Goal: Register for event/course

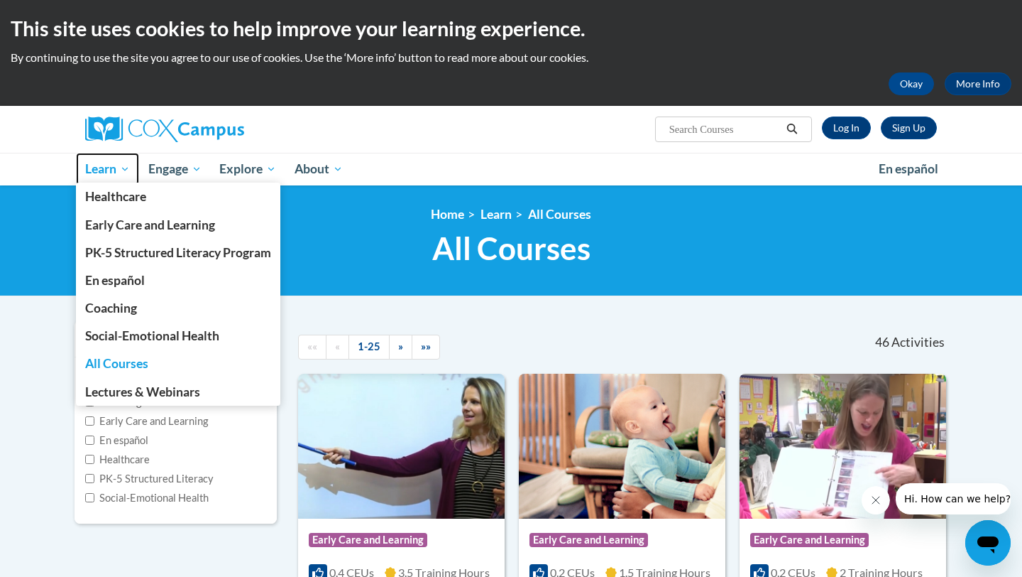
click at [113, 170] on span "Learn" at bounding box center [107, 168] width 45 height 17
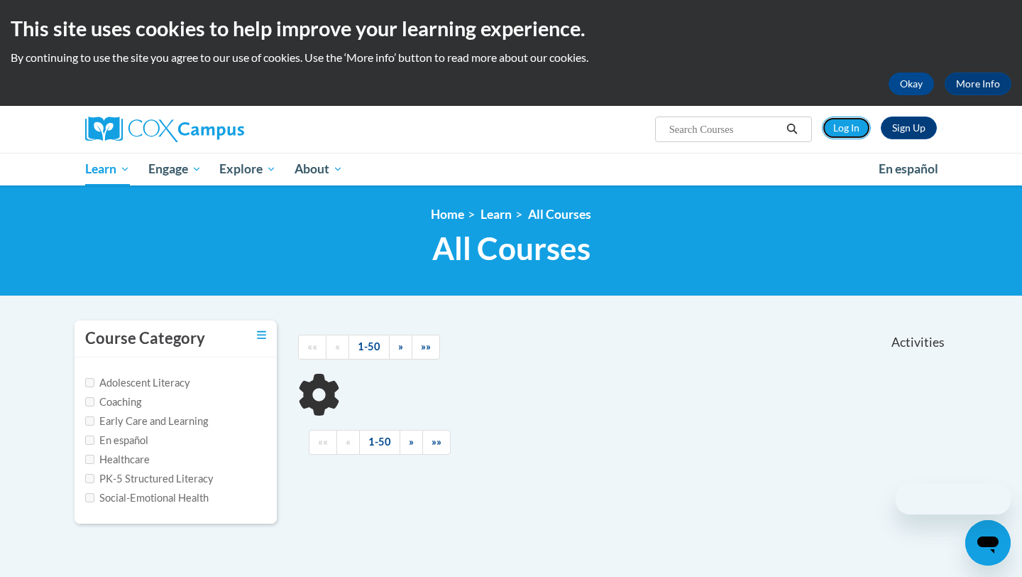
click at [860, 125] on link "Log In" at bounding box center [846, 127] width 49 height 23
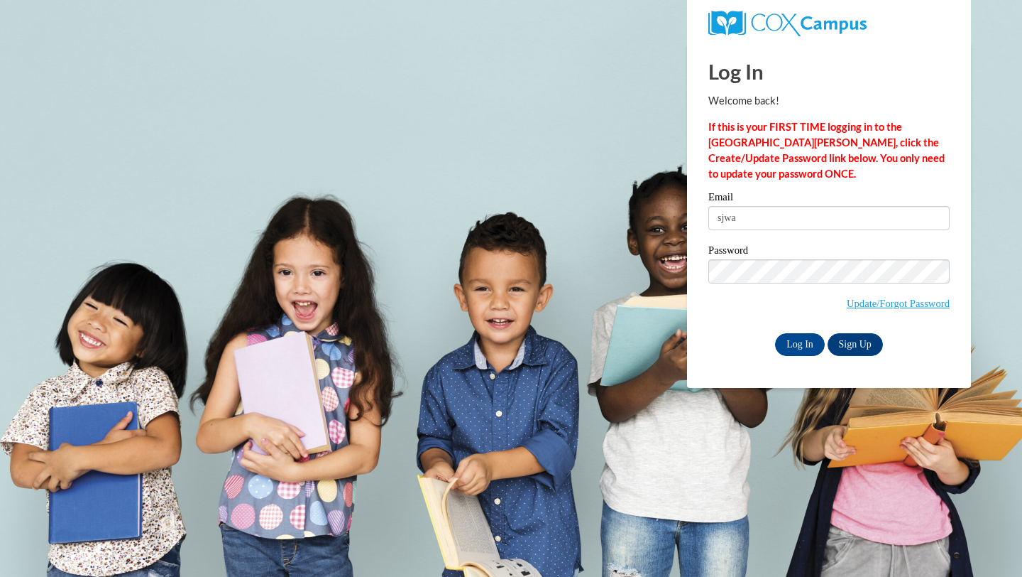
type input "sjwate3330@ung.edu"
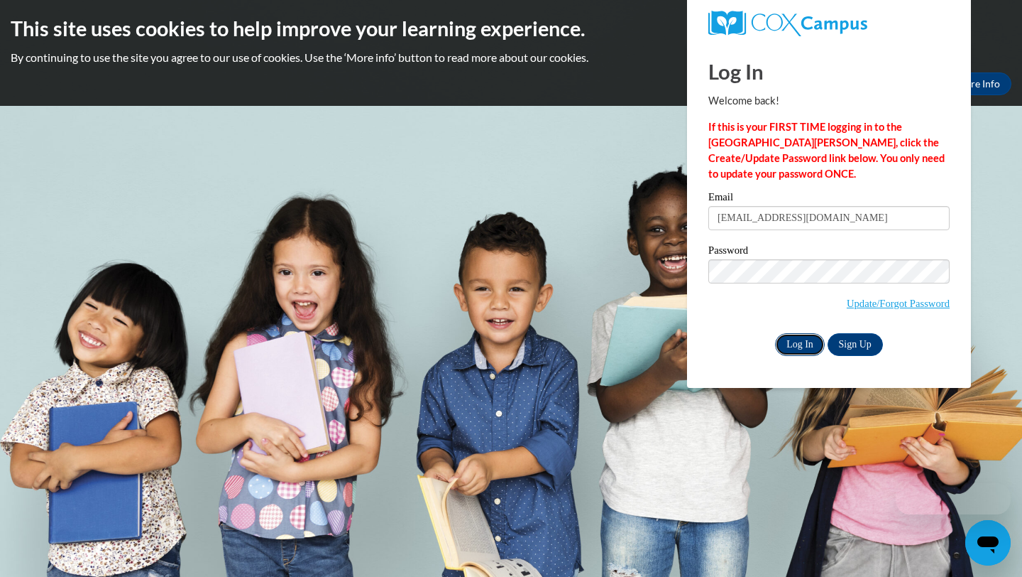
click at [795, 347] on input "Log In" at bounding box center [800, 344] width 50 height 23
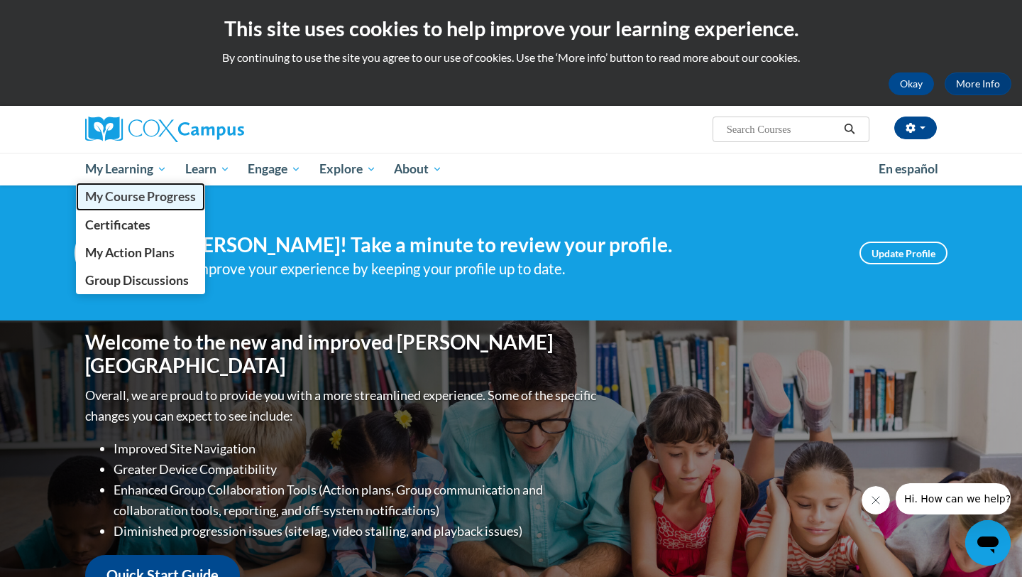
click at [148, 200] on span "My Course Progress" at bounding box center [140, 196] width 111 height 15
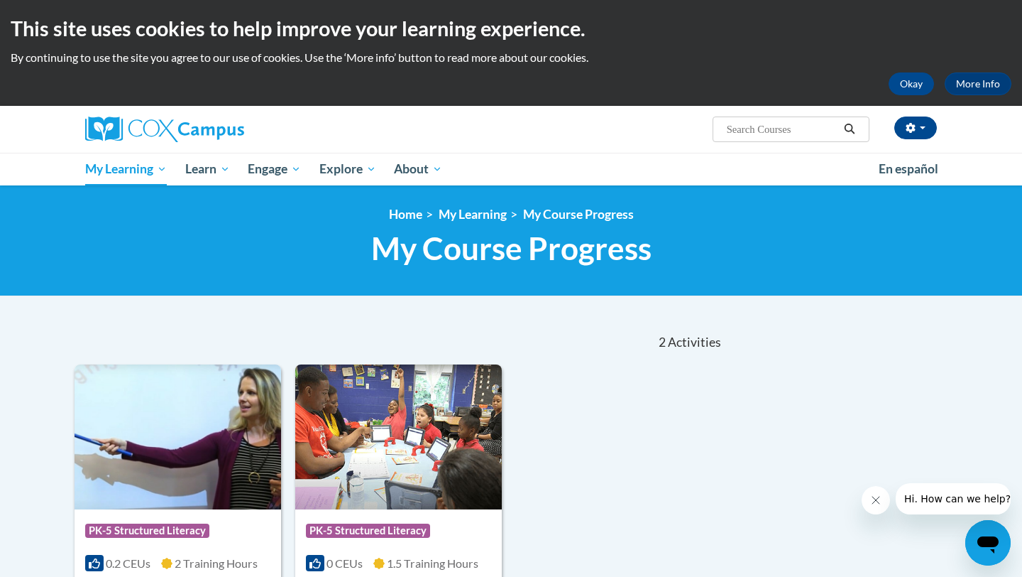
click at [780, 126] on input "Search..." at bounding box center [783, 129] width 114 height 17
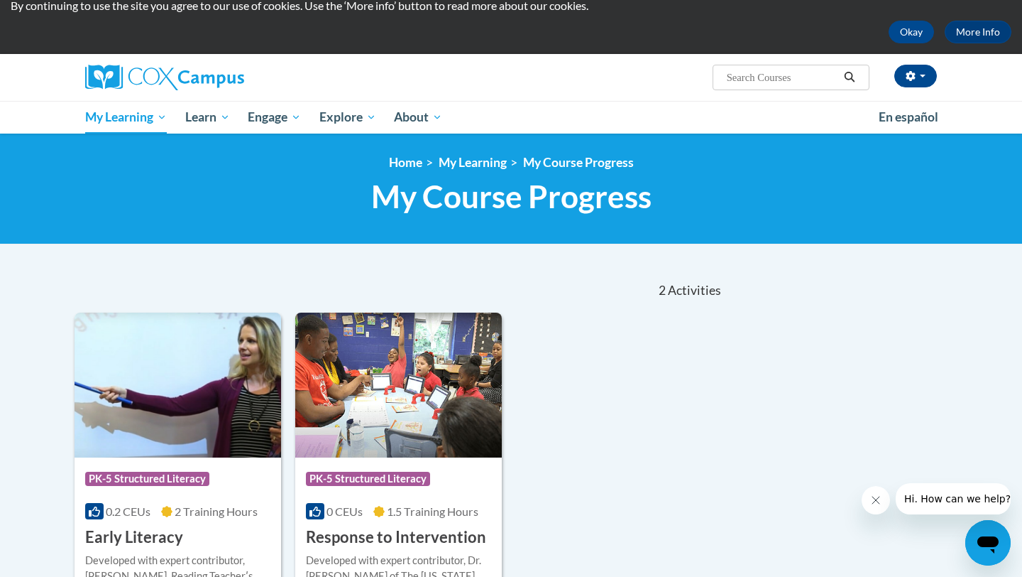
scroll to position [55, 0]
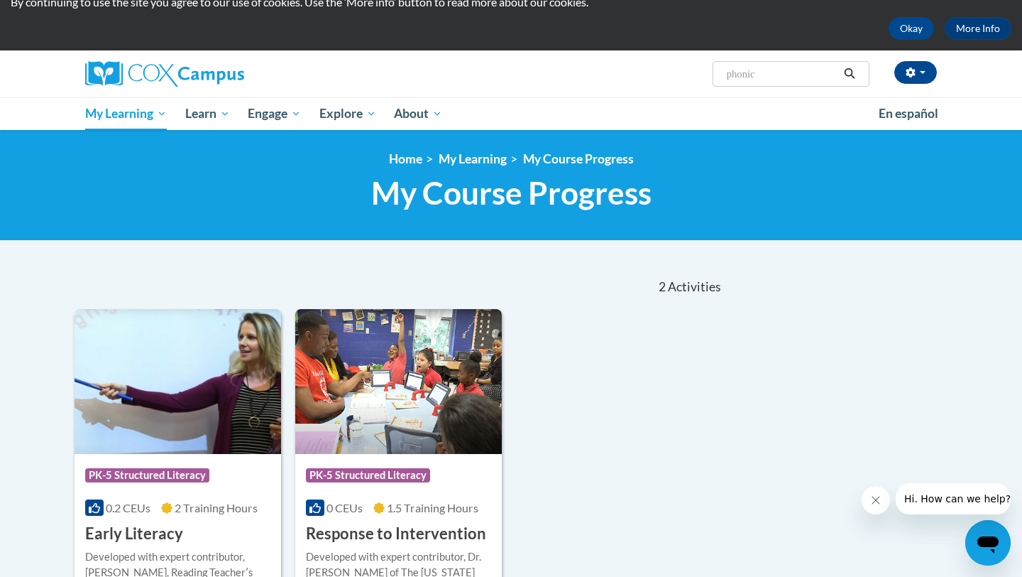
type input "phonics"
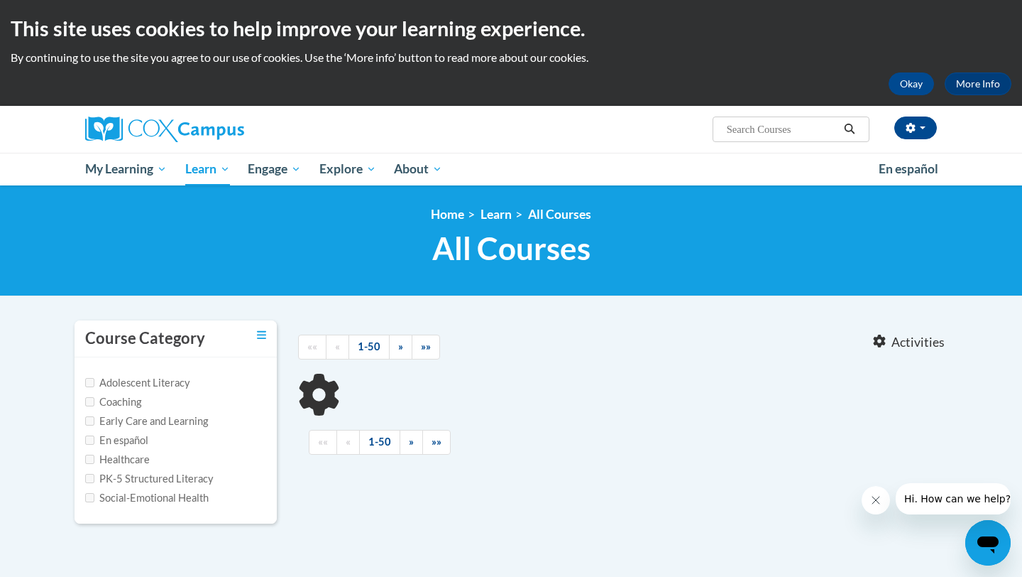
type input "phonics"
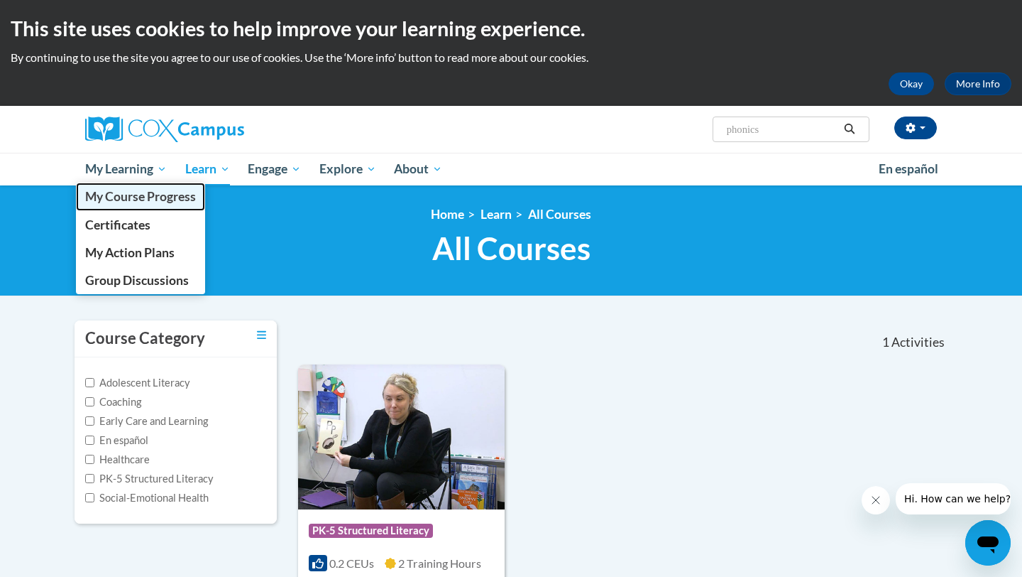
click at [140, 202] on span "My Course Progress" at bounding box center [140, 196] width 111 height 15
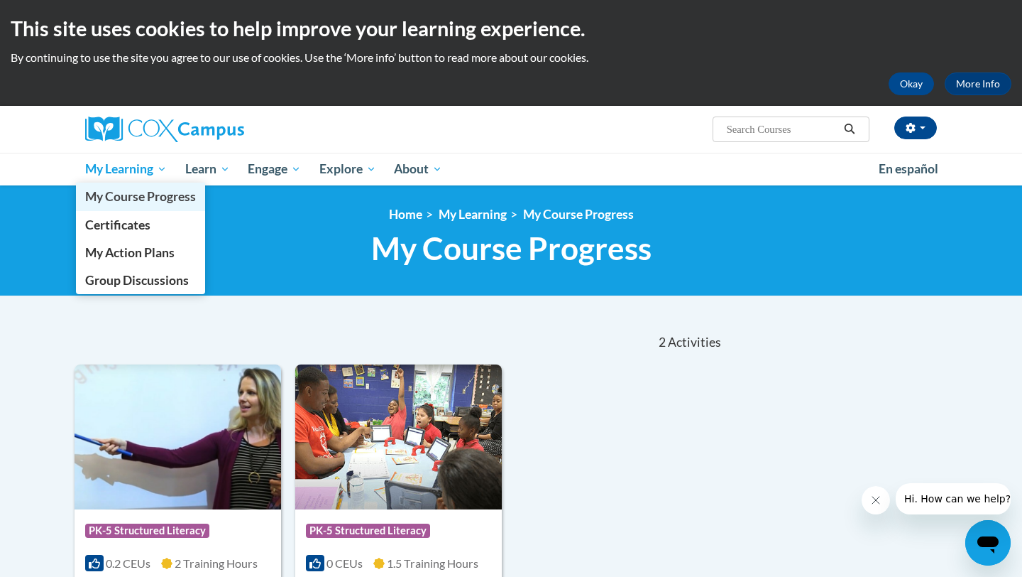
click at [170, 198] on span "My Course Progress" at bounding box center [140, 196] width 111 height 15
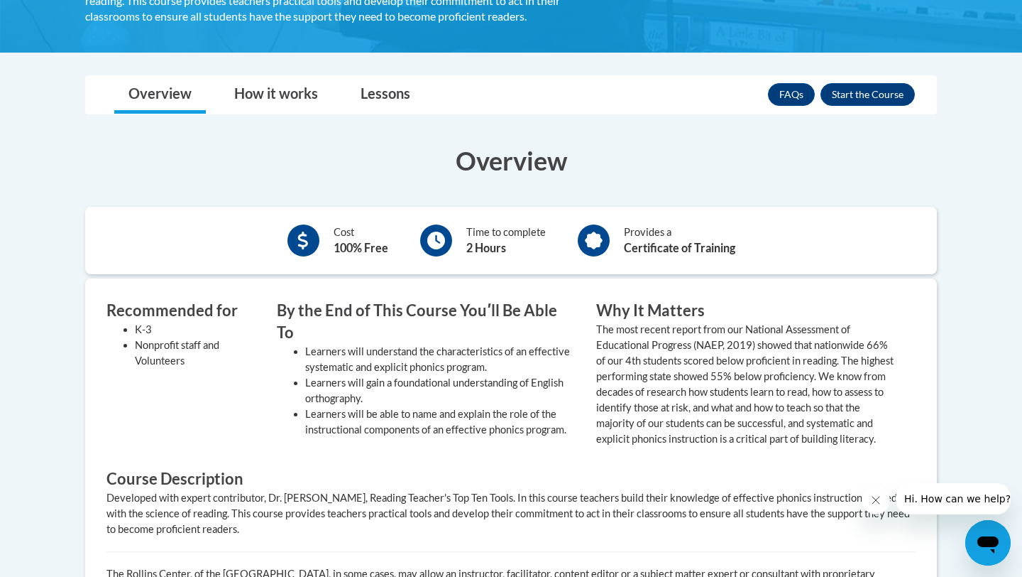
scroll to position [375, 0]
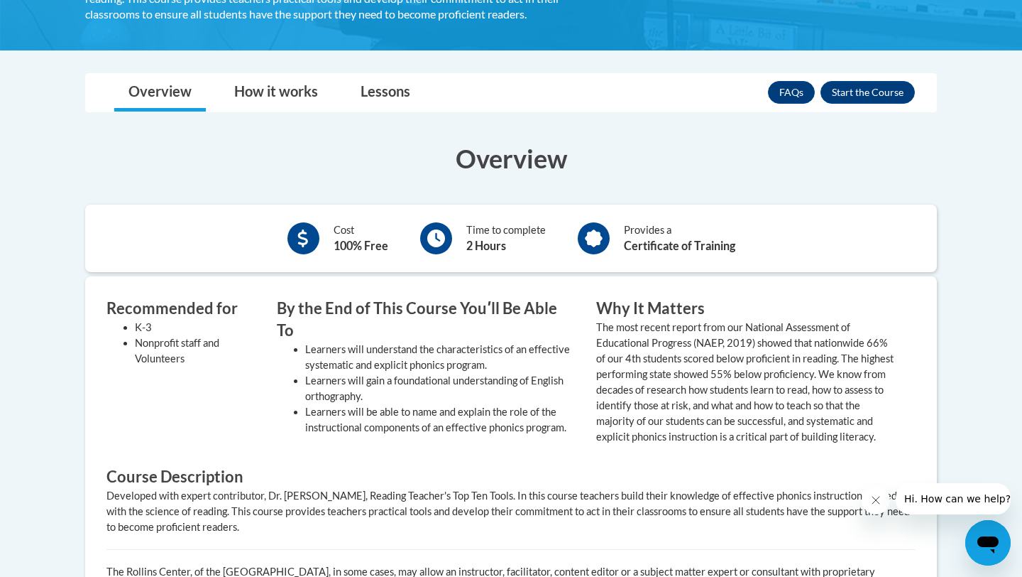
click at [376, 210] on div "Cost 100% Free Time to complete 2 Hours Provides a Certificate of Training" at bounding box center [511, 237] width 852 height 67
click at [423, 233] on div at bounding box center [436, 238] width 32 height 32
click at [298, 251] on div at bounding box center [304, 238] width 32 height 32
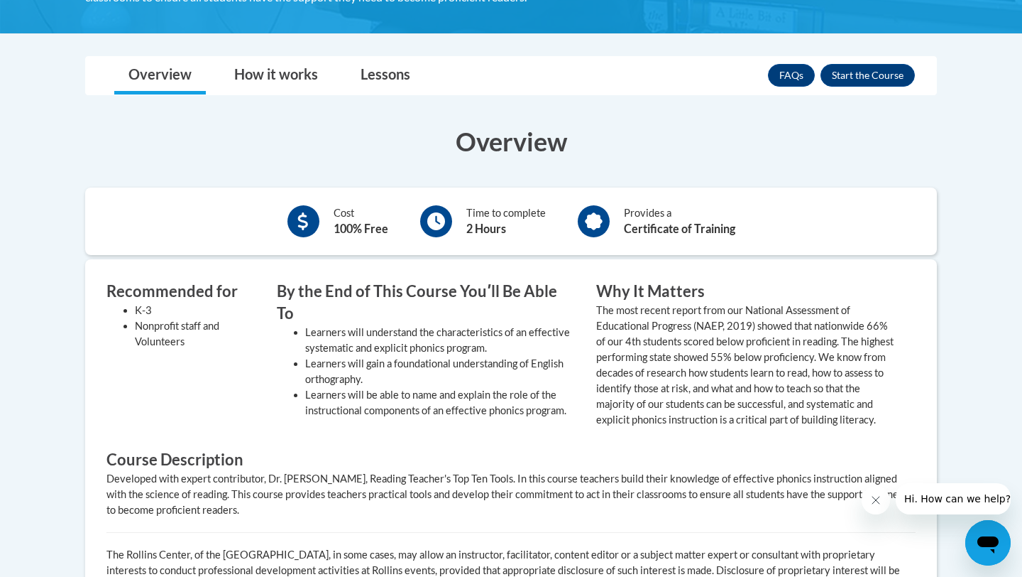
scroll to position [390, 0]
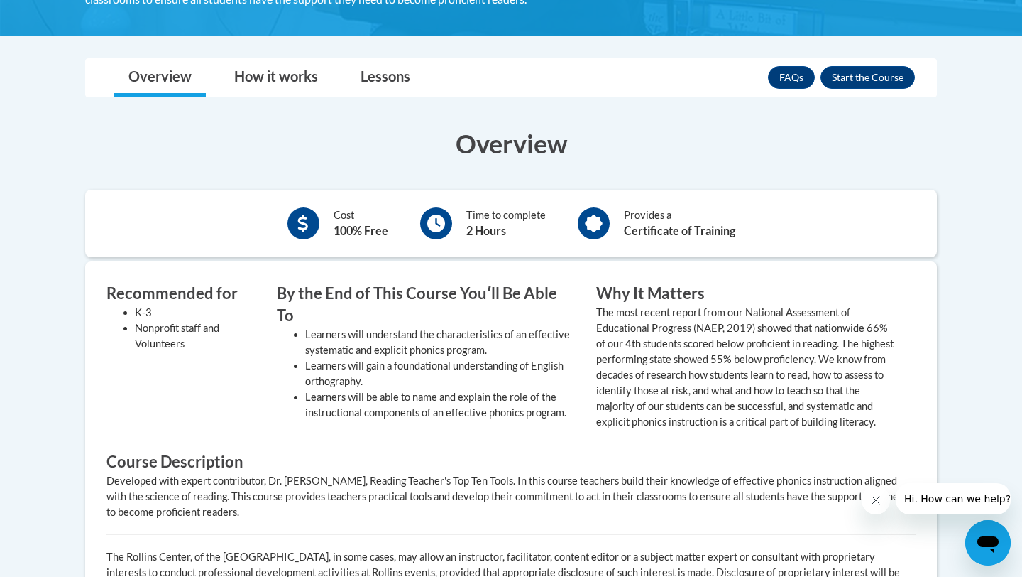
click at [637, 221] on div "Provides a Certificate of Training" at bounding box center [679, 223] width 111 height 32
click at [275, 80] on link "How it works" at bounding box center [276, 78] width 112 height 38
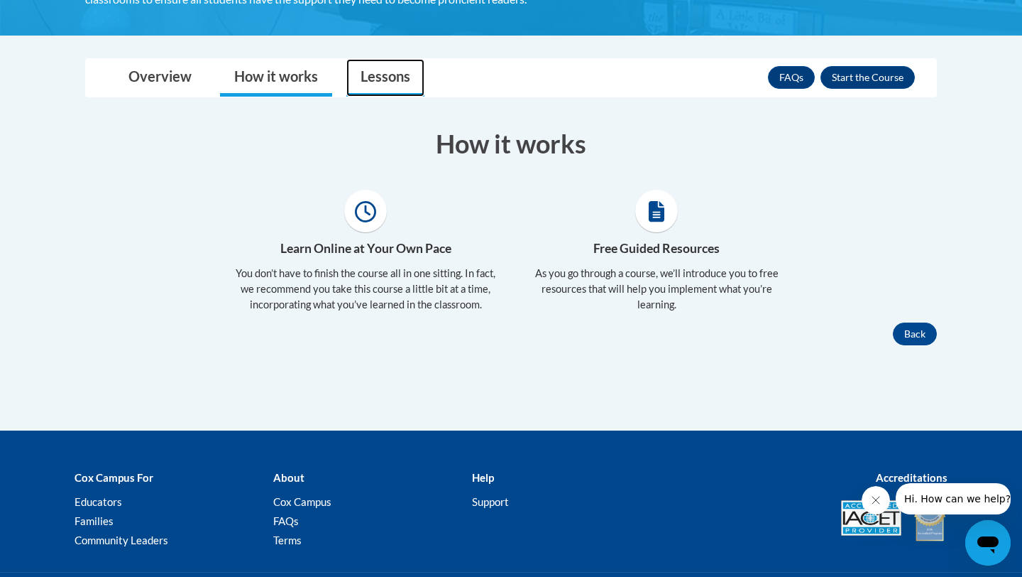
click at [391, 94] on link "Lessons" at bounding box center [385, 78] width 78 height 38
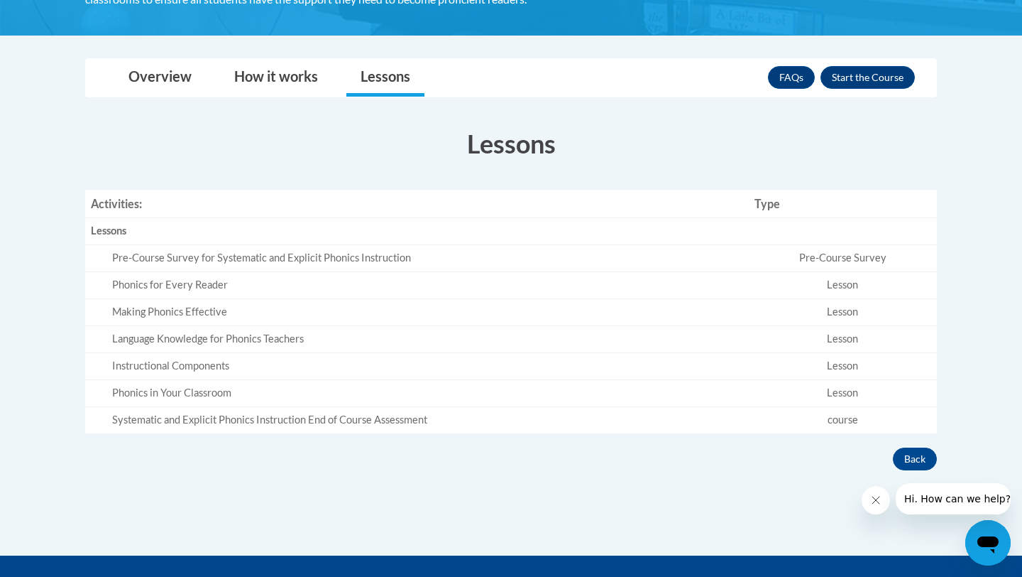
click at [384, 246] on td "Pre-Course Survey for Systematic and Explicit Phonics Instruction" at bounding box center [417, 258] width 664 height 27
click at [399, 264] on div "Pre-Course Survey for Systematic and Explicit Phonics Instruction" at bounding box center [427, 258] width 631 height 15
click at [141, 71] on link "Overview" at bounding box center [160, 78] width 92 height 38
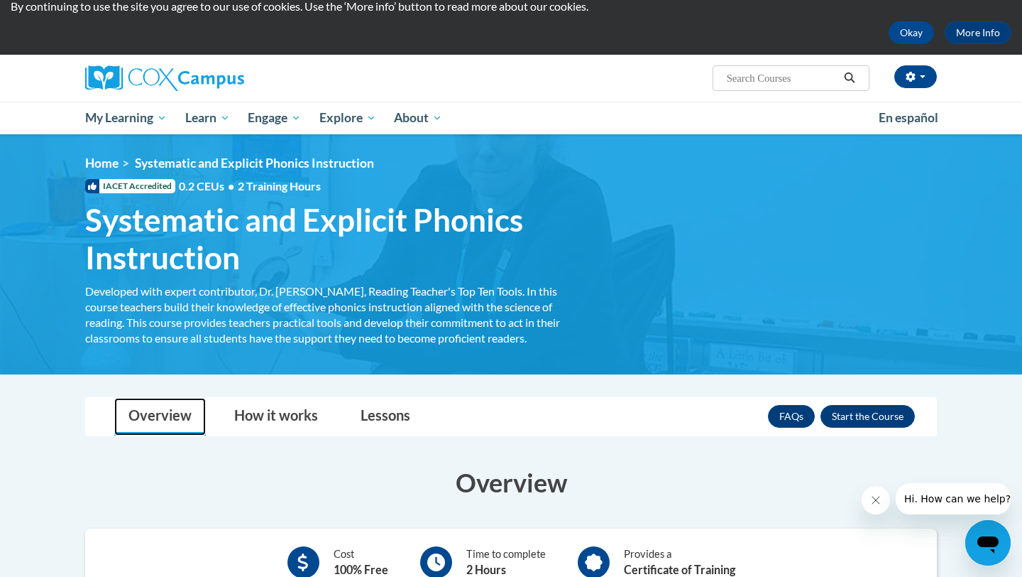
scroll to position [0, 0]
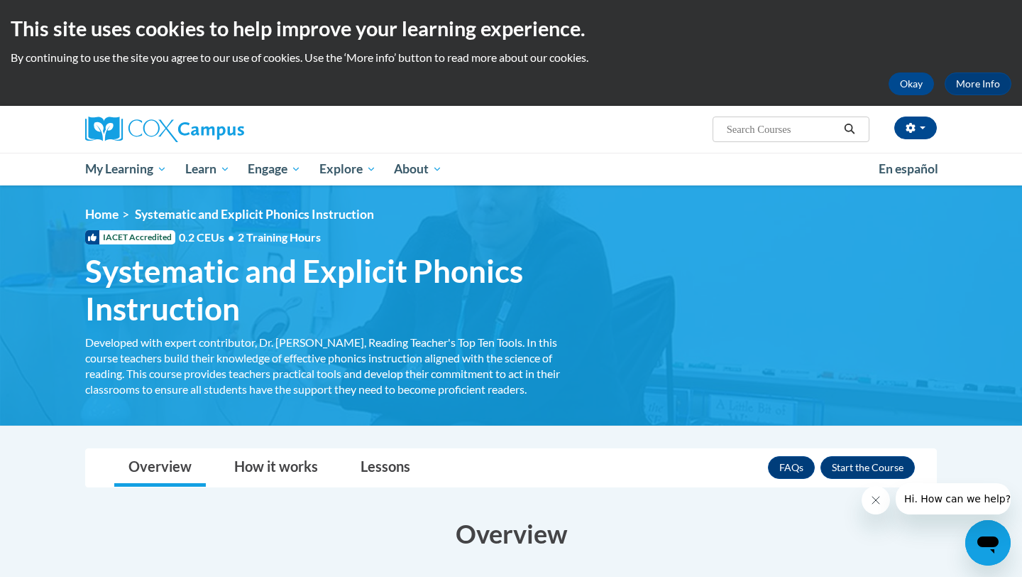
click at [159, 247] on div "<en>Home</en><fr>Accueil</fr><de>Zuhause</de><it>Casa</it><es>Casa</es><pt>Casa…" at bounding box center [511, 305] width 895 height 197
click at [224, 224] on div "<en>Home</en><fr>Accueil</fr><de>Zuhause</de><it>Casa</it><es>Casa</es><pt>Casa…" at bounding box center [511, 305] width 895 height 197
click at [329, 275] on span "Systematic and Explicit Phonics Instruction" at bounding box center [330, 289] width 490 height 75
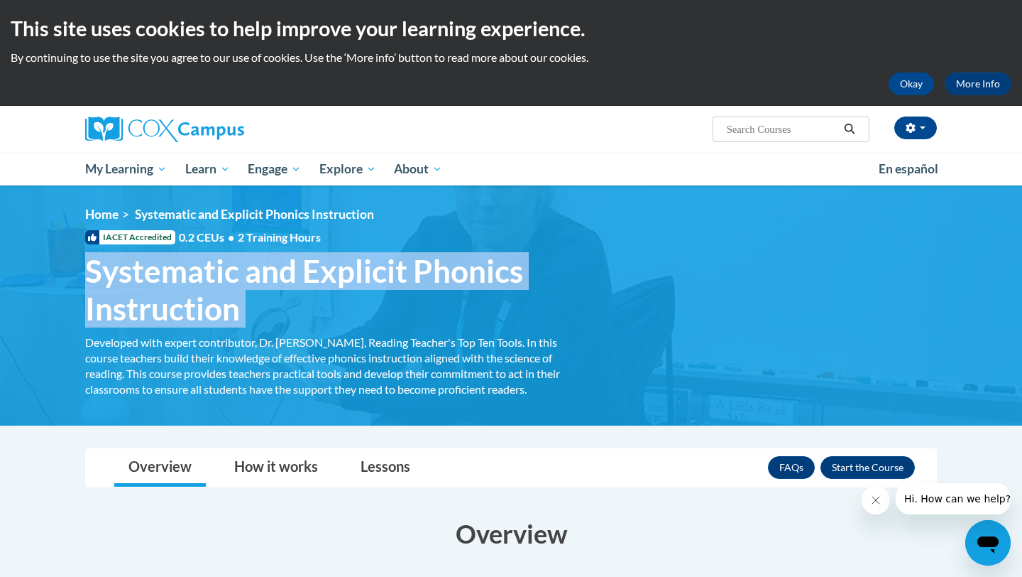
click at [329, 275] on span "Systematic and Explicit Phonics Instruction" at bounding box center [330, 289] width 490 height 75
copy h1 "Systematic and Explicit Phonics Instruction Developed with expert contributor, …"
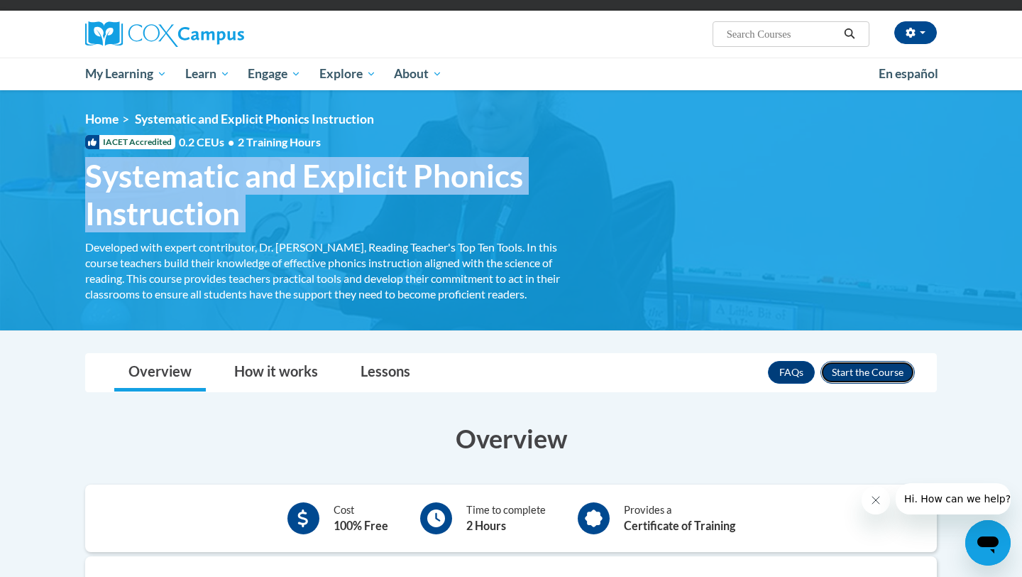
click at [851, 369] on button "Enroll" at bounding box center [868, 372] width 94 height 23
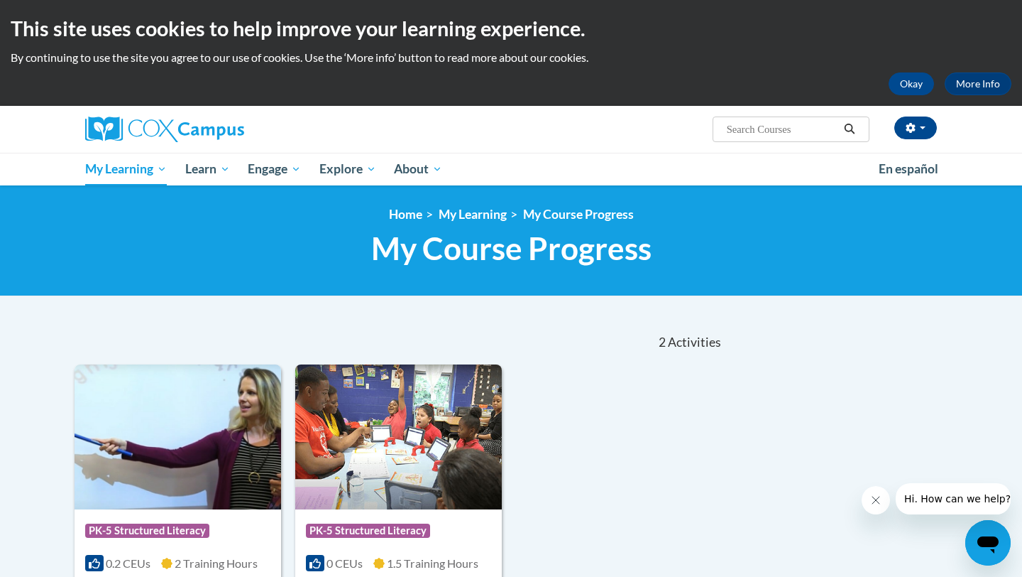
click at [782, 129] on input "Search..." at bounding box center [783, 129] width 114 height 17
click at [768, 131] on input "Search..." at bounding box center [783, 129] width 114 height 17
paste input "Systematic and Explicit Phonics Instruction"
type input "Systematic and Explicit Phonics Instruction"
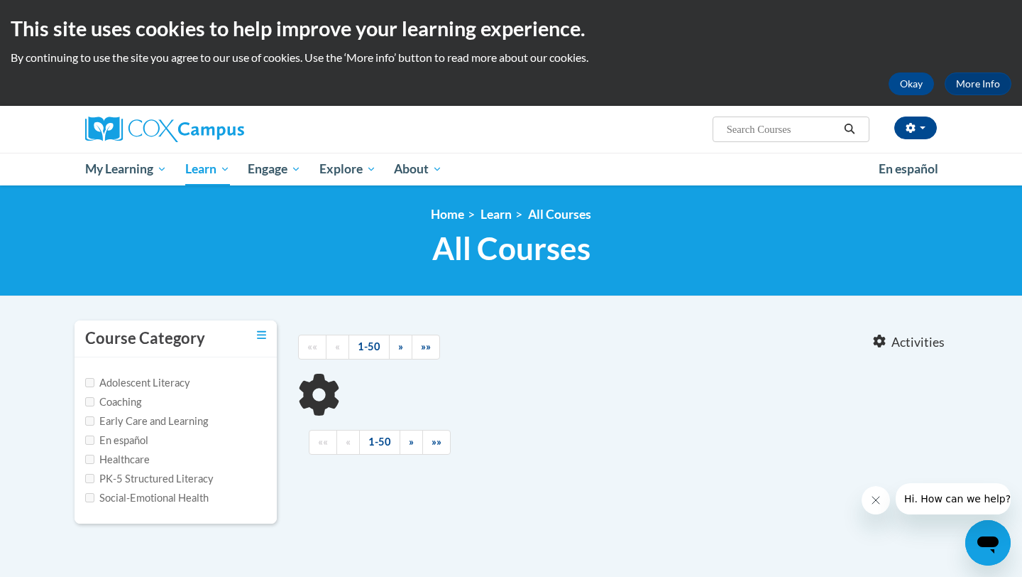
type input "Systematic and Explicit Phonics Instruction"
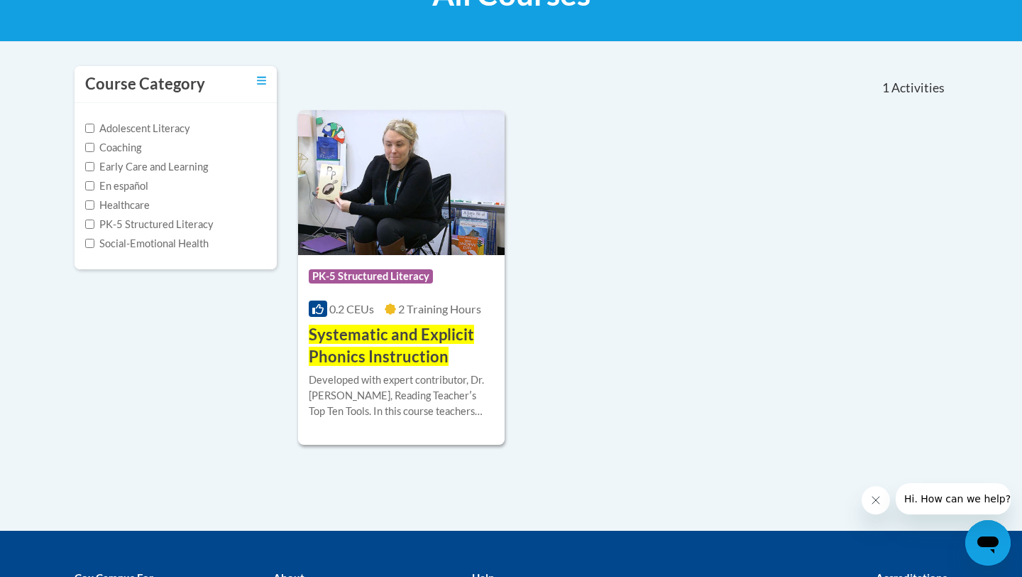
scroll to position [255, 0]
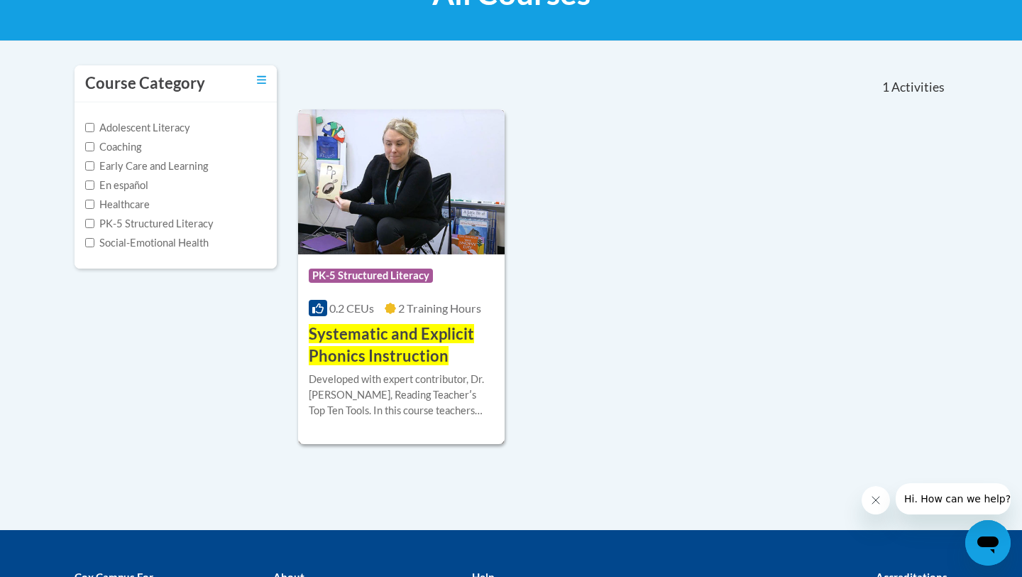
click at [435, 341] on span "Systematic and Explicit Phonics Instruction" at bounding box center [391, 344] width 165 height 41
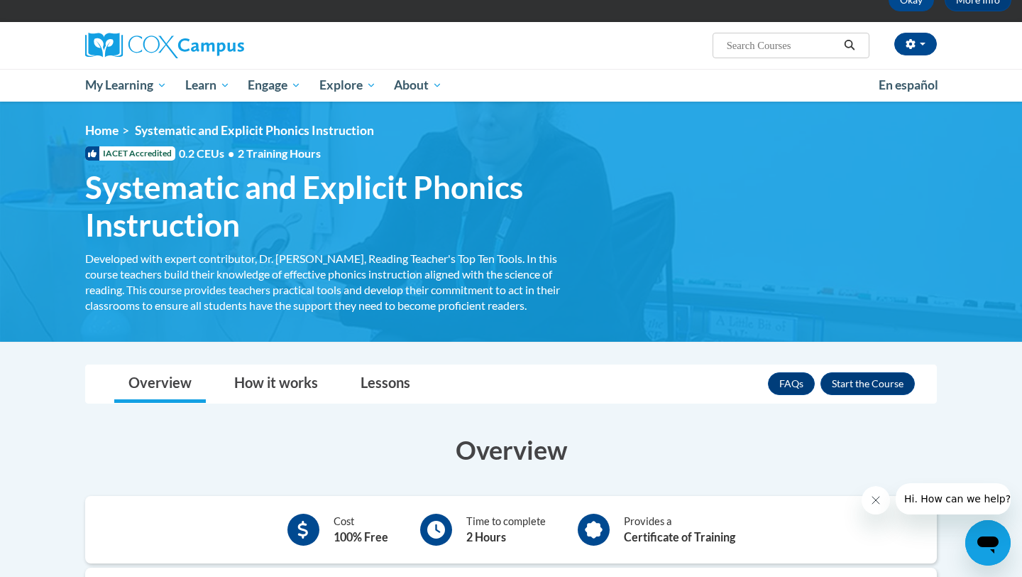
scroll to position [82, 0]
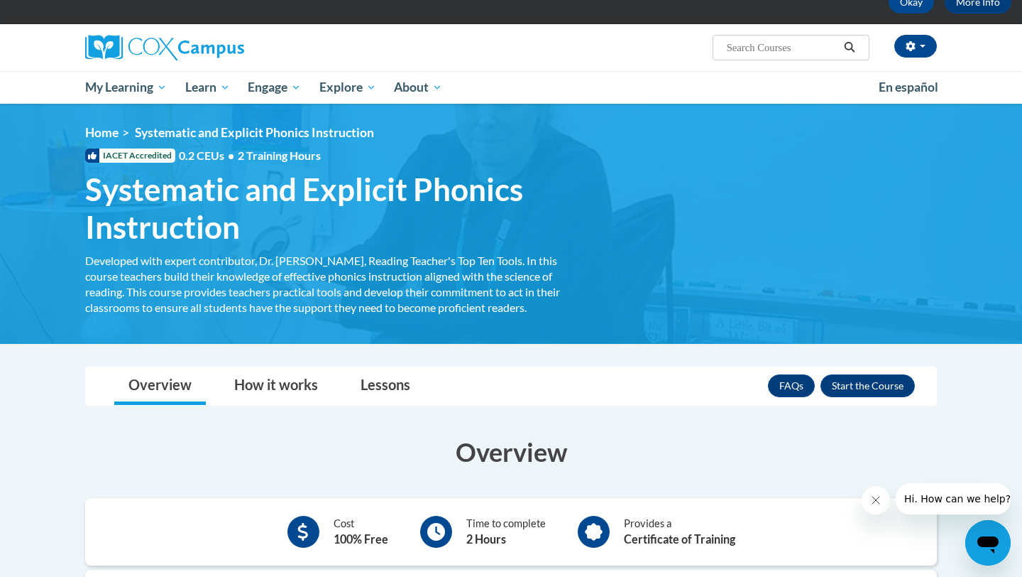
click at [153, 156] on span "IACET Accredited" at bounding box center [130, 155] width 90 height 14
click at [360, 373] on link "Lessons" at bounding box center [385, 386] width 78 height 38
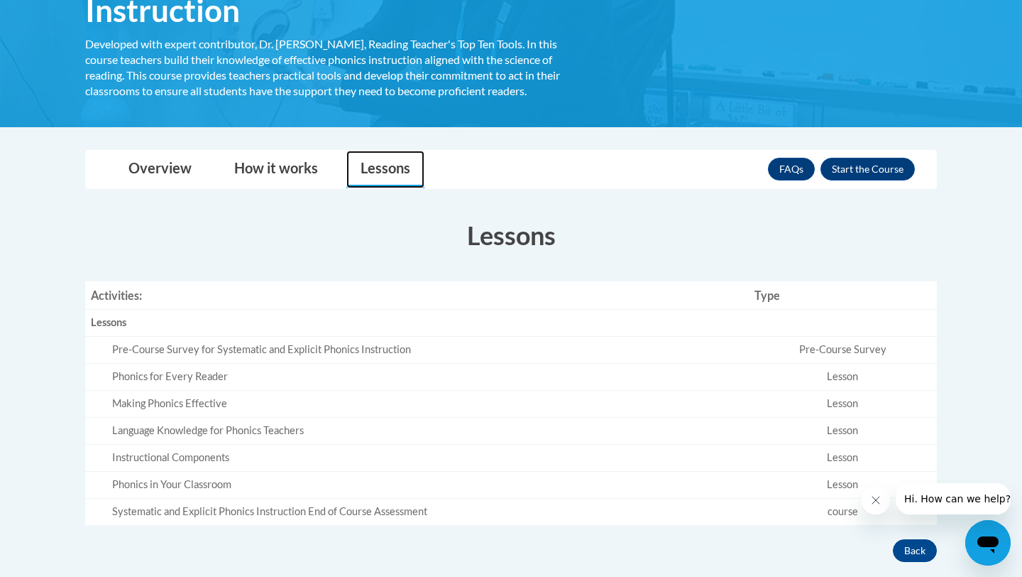
scroll to position [0, 0]
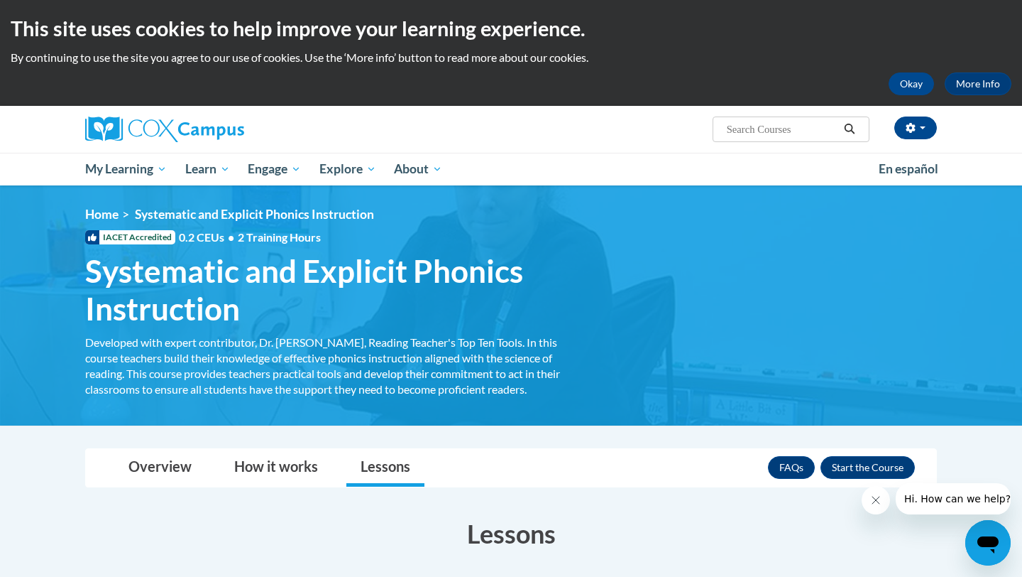
click at [121, 151] on div at bounding box center [220, 129] width 291 height 47
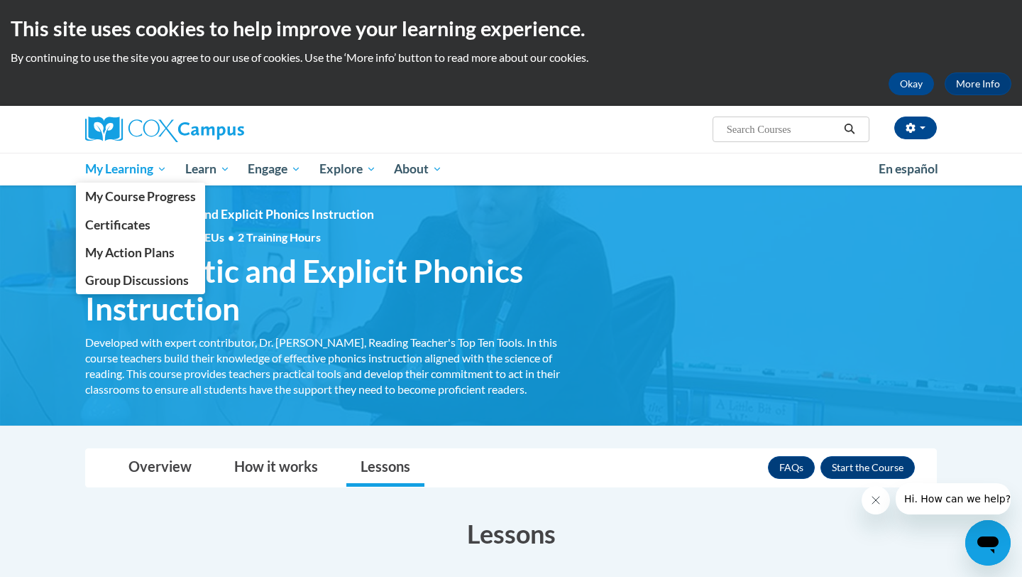
click at [121, 171] on span "My Learning" at bounding box center [126, 168] width 82 height 17
click at [130, 197] on span "My Course Progress" at bounding box center [140, 196] width 111 height 15
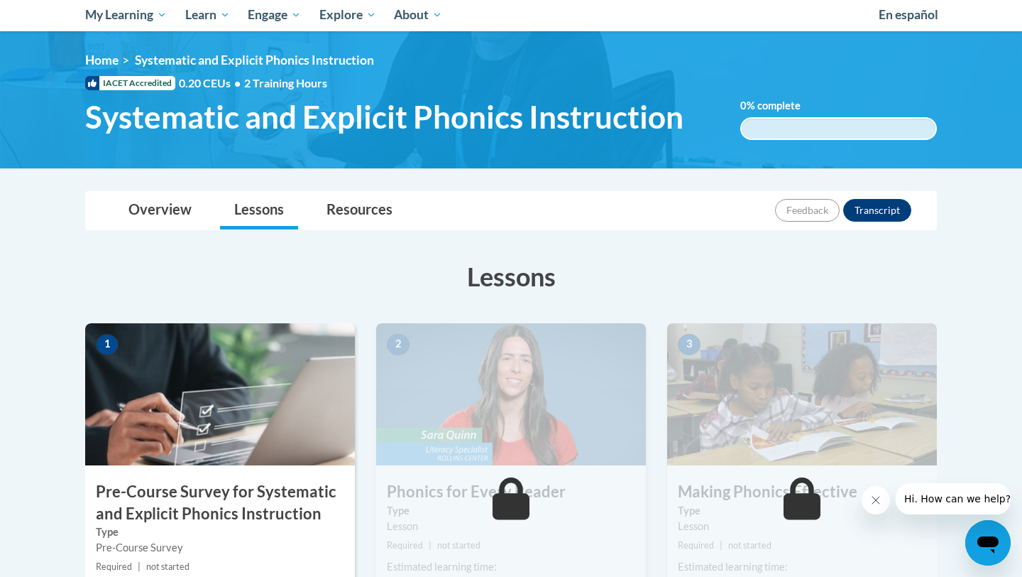
scroll to position [324, 0]
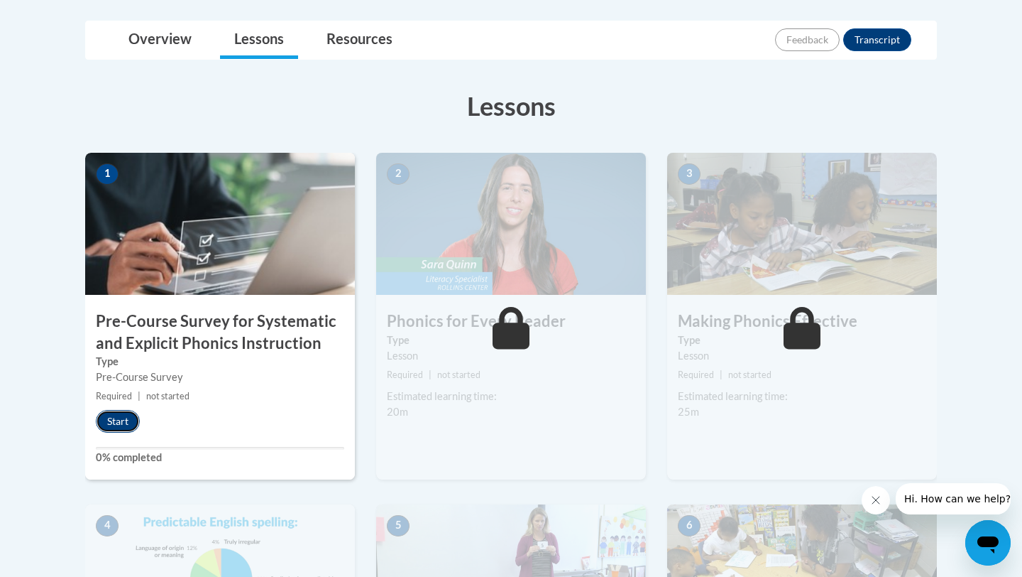
click at [134, 413] on button "Start" at bounding box center [118, 421] width 44 height 23
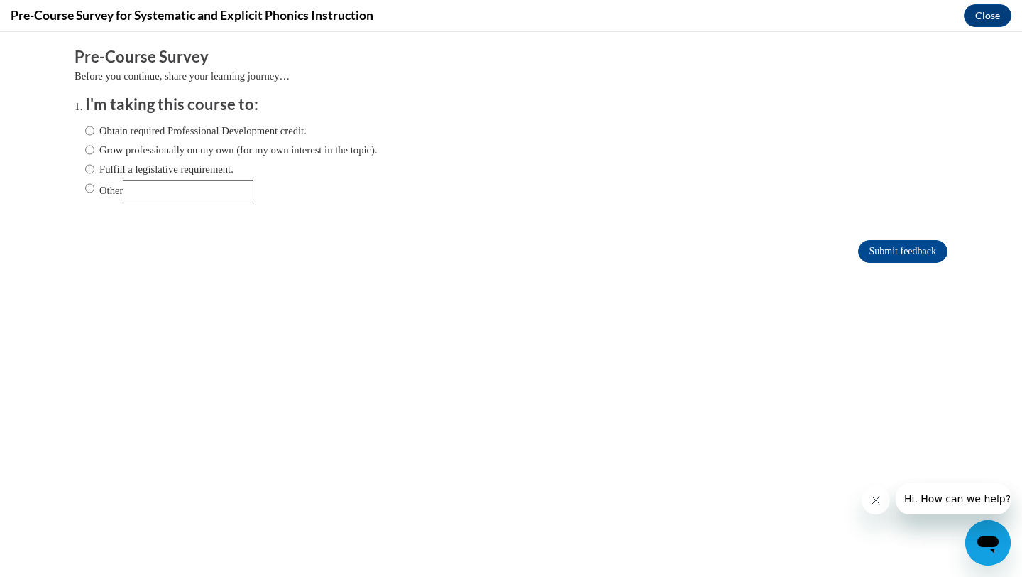
scroll to position [0, 0]
click at [149, 151] on label "Grow professionally on my own (for my own interest in the topic)." at bounding box center [231, 150] width 293 height 16
click at [94, 151] on input "Grow professionally on my own (for my own interest in the topic)." at bounding box center [89, 150] width 9 height 16
radio input "true"
click at [873, 246] on input "Submit feedback" at bounding box center [902, 251] width 89 height 23
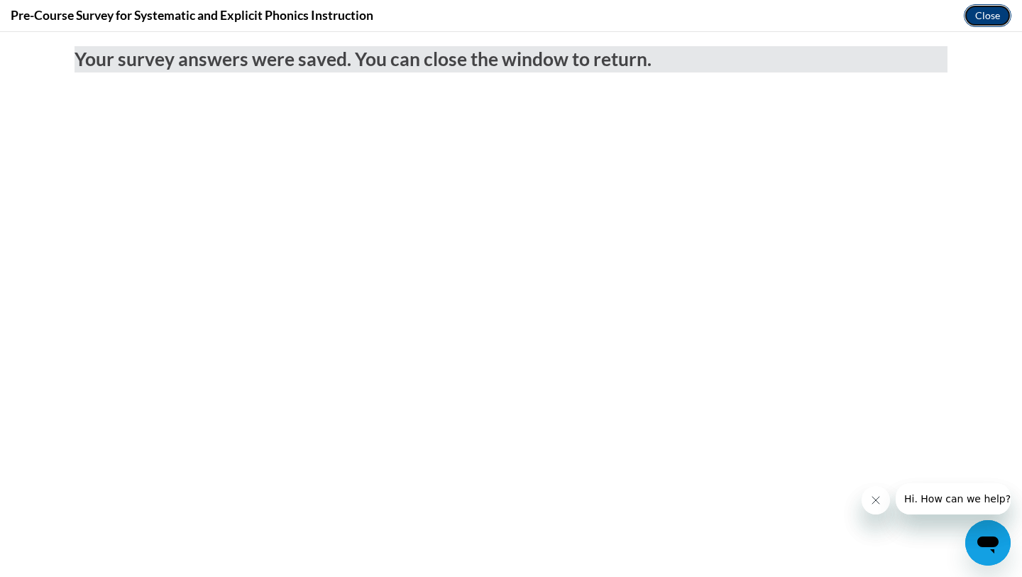
click at [984, 18] on button "Close" at bounding box center [988, 15] width 48 height 23
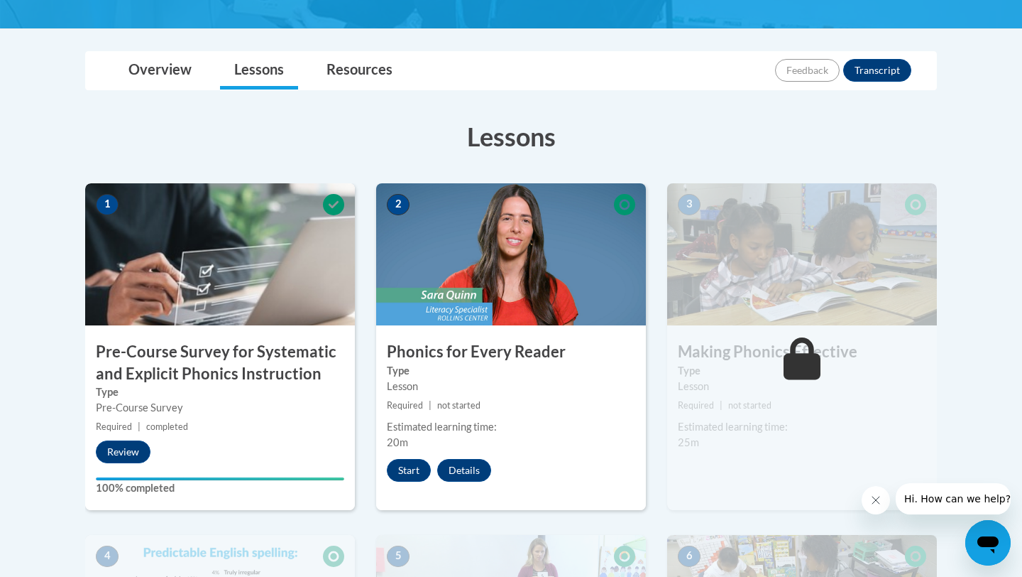
scroll to position [302, 0]
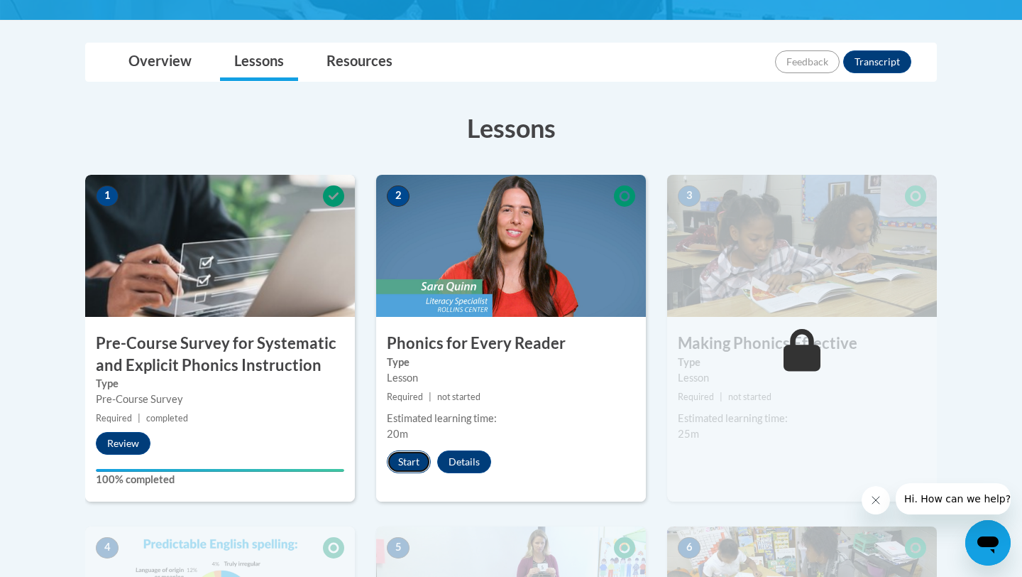
click at [406, 452] on button "Start" at bounding box center [409, 461] width 44 height 23
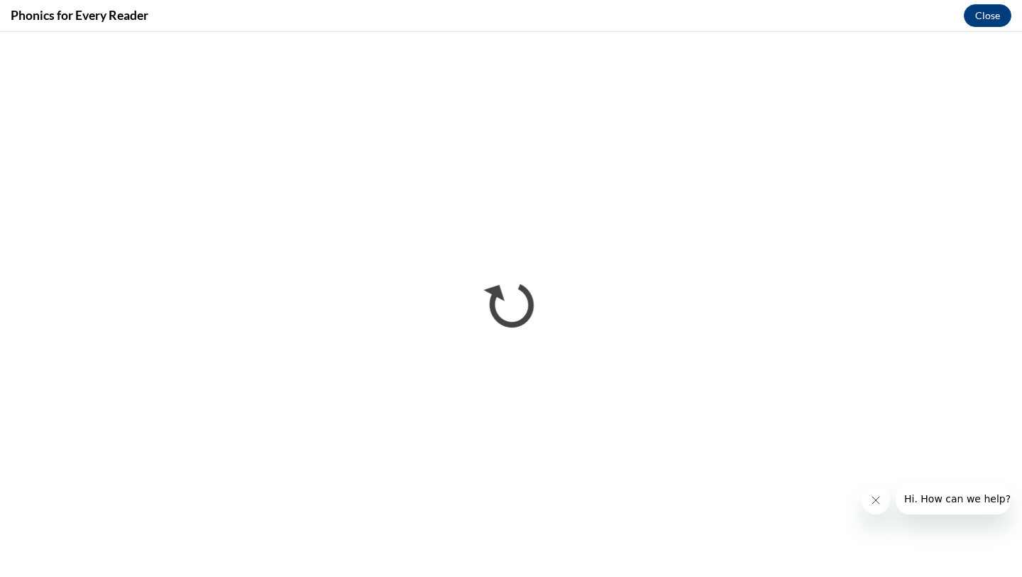
scroll to position [0, 0]
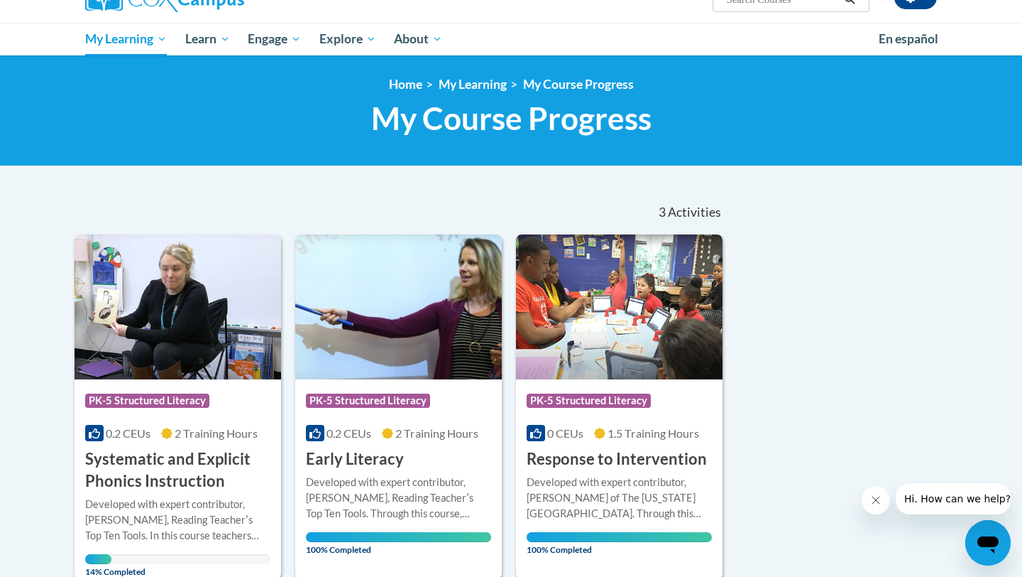
scroll to position [153, 0]
